Goal: Use online tool/utility: Utilize a website feature to perform a specific function

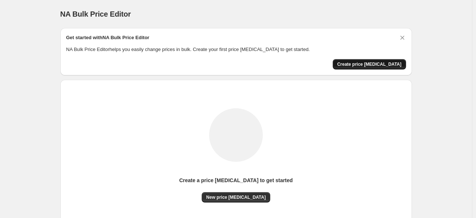
click at [377, 61] on button "Create price [MEDICAL_DATA]" at bounding box center [369, 64] width 73 height 10
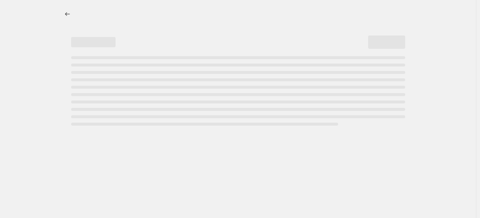
select select "percentage"
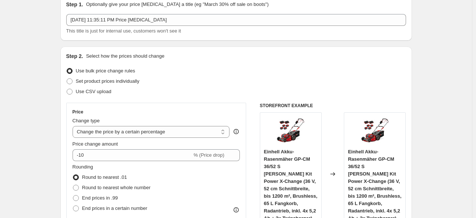
scroll to position [148, 0]
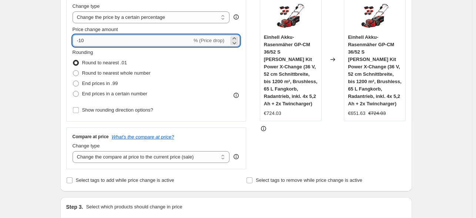
click at [106, 38] on input "-10" at bounding box center [133, 41] width 120 height 12
type input "-1"
type input "-35"
click at [105, 86] on span "End prices in .99" at bounding box center [100, 84] width 36 height 6
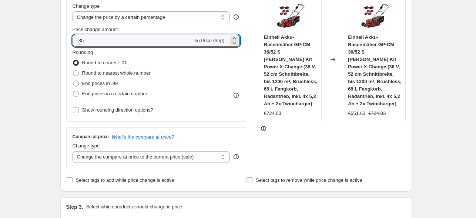
click at [73, 81] on input "End prices in .99" at bounding box center [73, 81] width 0 height 0
radio input "true"
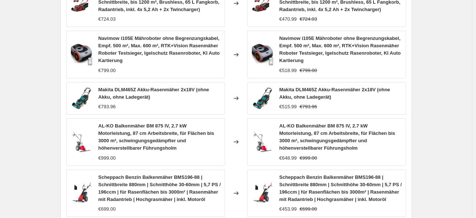
scroll to position [592, 0]
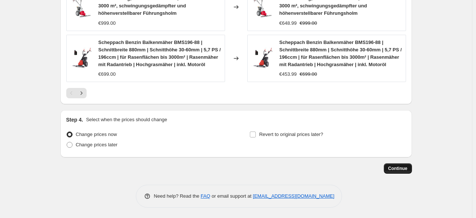
click at [400, 168] on span "Continue" at bounding box center [397, 169] width 19 height 6
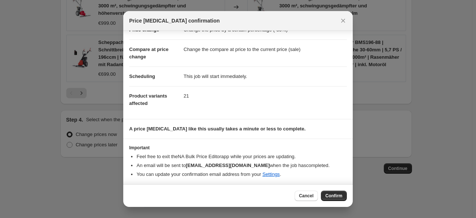
scroll to position [24, 0]
click at [333, 198] on span "Confirm" at bounding box center [333, 196] width 17 height 6
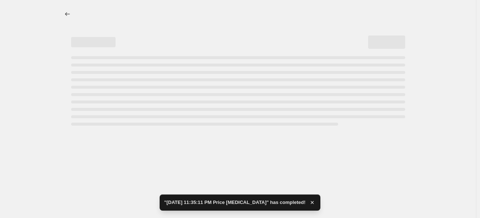
select select "percentage"
